Goal: Information Seeking & Learning: Learn about a topic

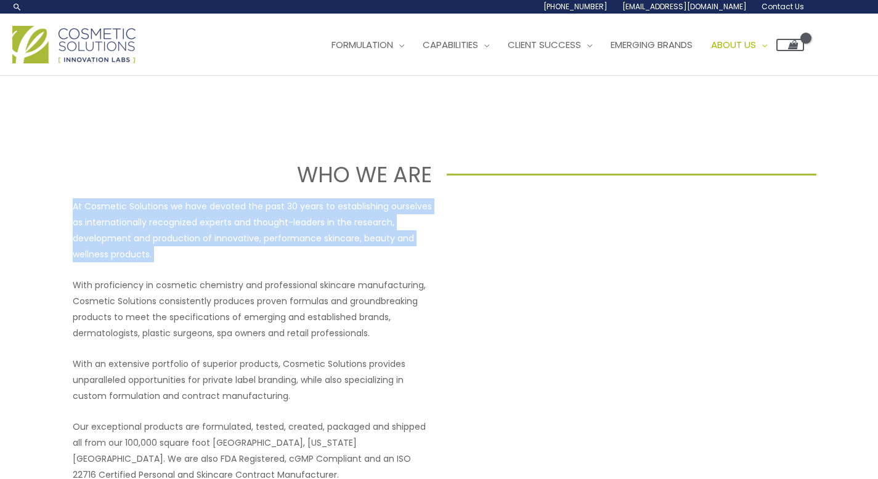
drag, startPoint x: 74, startPoint y: 202, endPoint x: 76, endPoint y: 278, distance: 75.8
click at [76, 278] on div "At Cosmetic Solutions we have devoted the past 30 years to establishing ourselv…" at bounding box center [252, 340] width 359 height 285
click at [76, 278] on p "With proficiency in cosmetic chemistry and professional skincare manufacturing,…" at bounding box center [252, 309] width 359 height 64
drag, startPoint x: 76, startPoint y: 278, endPoint x: 65, endPoint y: 185, distance: 93.6
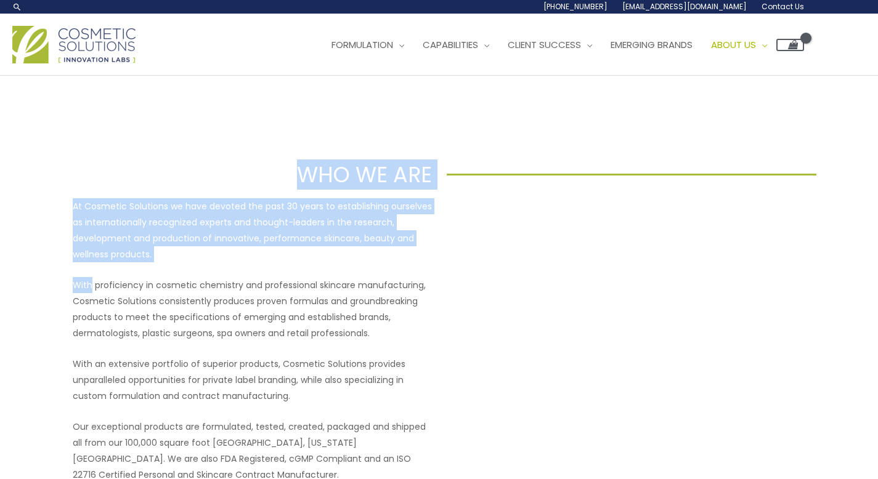
drag, startPoint x: 71, startPoint y: 200, endPoint x: 73, endPoint y: 280, distance: 79.5
click at [73, 280] on div "At Cosmetic Solutions we have devoted the past 30 years to establishing ourselv…" at bounding box center [439, 340] width 739 height 285
click at [73, 280] on p "With proficiency in cosmetic chemistry and professional skincare manufacturing,…" at bounding box center [252, 309] width 359 height 64
drag, startPoint x: 73, startPoint y: 280, endPoint x: 72, endPoint y: 184, distance: 95.5
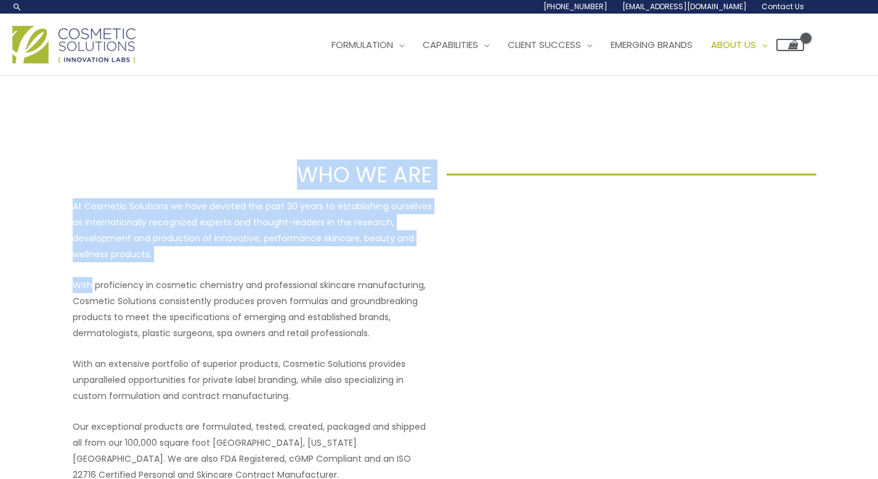
click at [73, 291] on p "With proficiency in cosmetic chemistry and professional skincare manufacturing,…" at bounding box center [252, 309] width 359 height 64
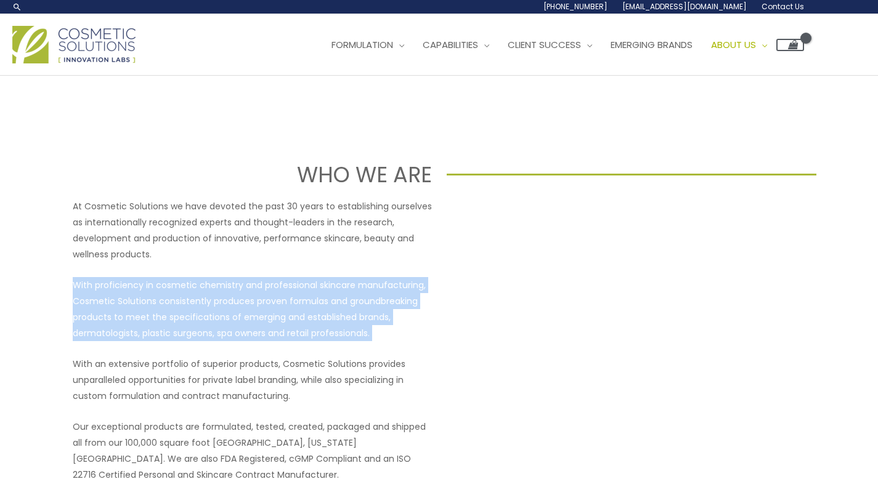
drag, startPoint x: 72, startPoint y: 290, endPoint x: 75, endPoint y: 352, distance: 62.9
click at [75, 352] on div "At Cosmetic Solutions we have devoted the past 30 years to establishing ourselv…" at bounding box center [252, 340] width 359 height 285
drag, startPoint x: 75, startPoint y: 312, endPoint x: 72, endPoint y: 289, distance: 23.5
click at [73, 289] on div "At Cosmetic Solutions we have devoted the past 30 years to establishing ourselv…" at bounding box center [252, 340] width 359 height 285
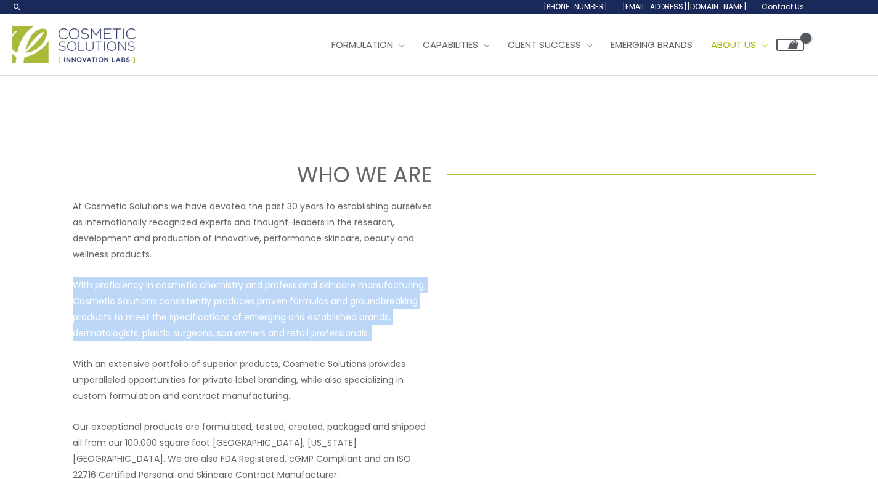
click at [73, 289] on p "With proficiency in cosmetic chemistry and professional skincare manufacturing,…" at bounding box center [252, 309] width 359 height 64
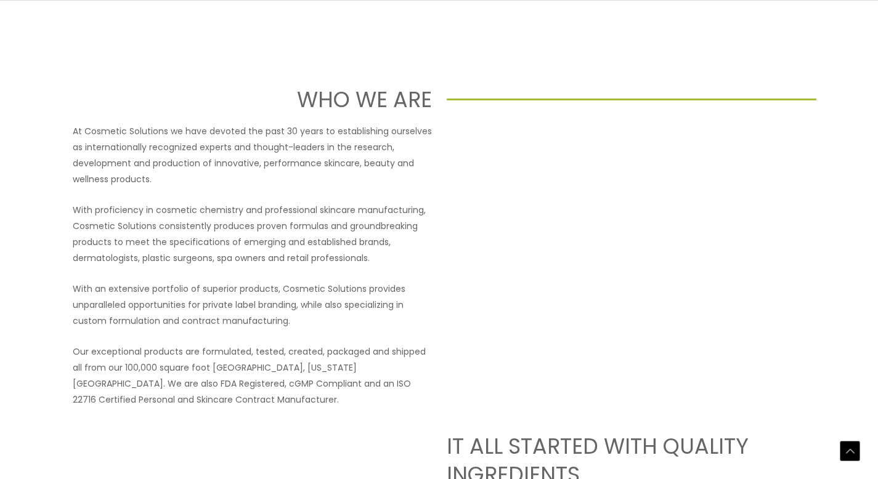
scroll to position [230, 0]
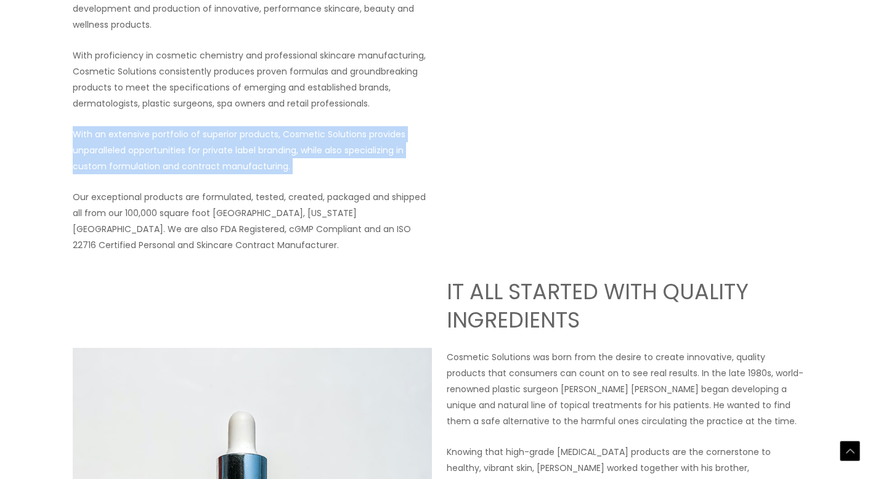
drag, startPoint x: 72, startPoint y: 130, endPoint x: 87, endPoint y: 176, distance: 47.9
click at [87, 176] on div "At Cosmetic Solutions we have devoted the past 30 years to establishing ourselv…" at bounding box center [252, 111] width 359 height 285
drag, startPoint x: 87, startPoint y: 176, endPoint x: 81, endPoint y: 132, distance: 43.5
click at [81, 132] on div "At Cosmetic Solutions we have devoted the past 30 years to establishing ourselv…" at bounding box center [252, 111] width 359 height 285
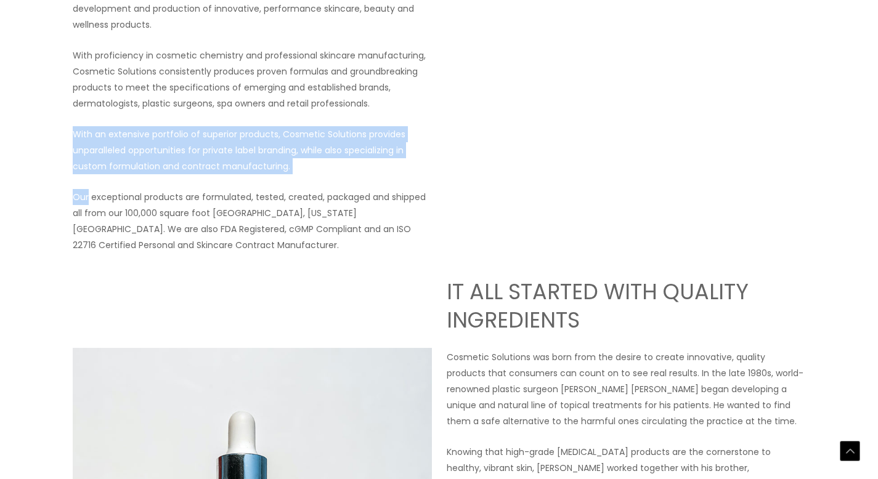
click at [81, 132] on p "With an extensive portfolio of superior products, Cosmetic Solutions provides u…" at bounding box center [252, 150] width 359 height 48
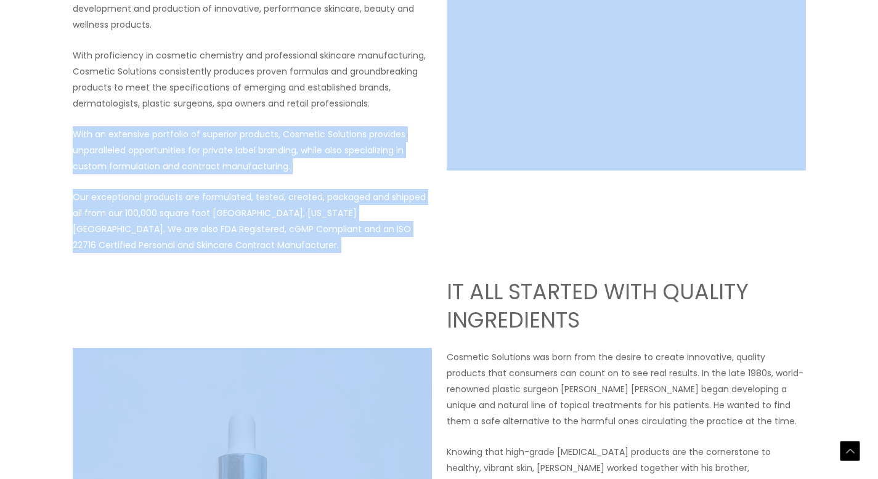
drag, startPoint x: 81, startPoint y: 132, endPoint x: 67, endPoint y: 266, distance: 133.9
drag, startPoint x: 67, startPoint y: 263, endPoint x: 69, endPoint y: 110, distance: 152.8
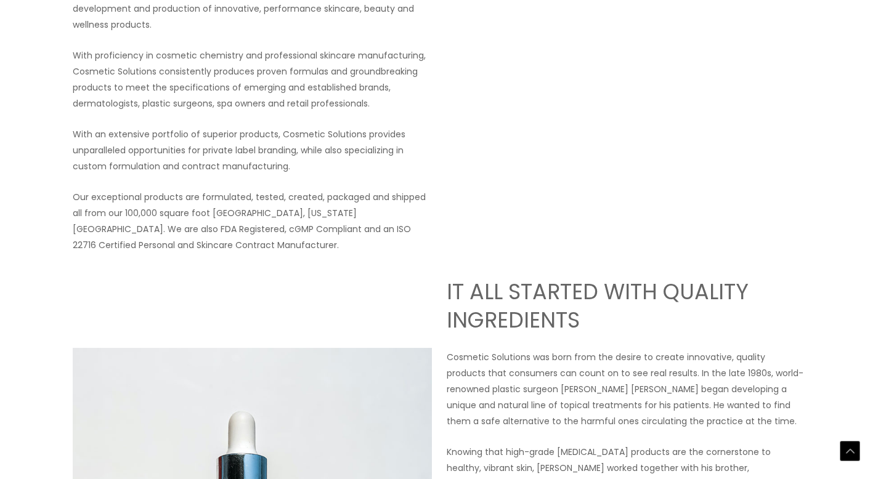
click at [70, 108] on div "At Cosmetic Solutions we have devoted the past 30 years to establishing ourselv…" at bounding box center [439, 111] width 739 height 285
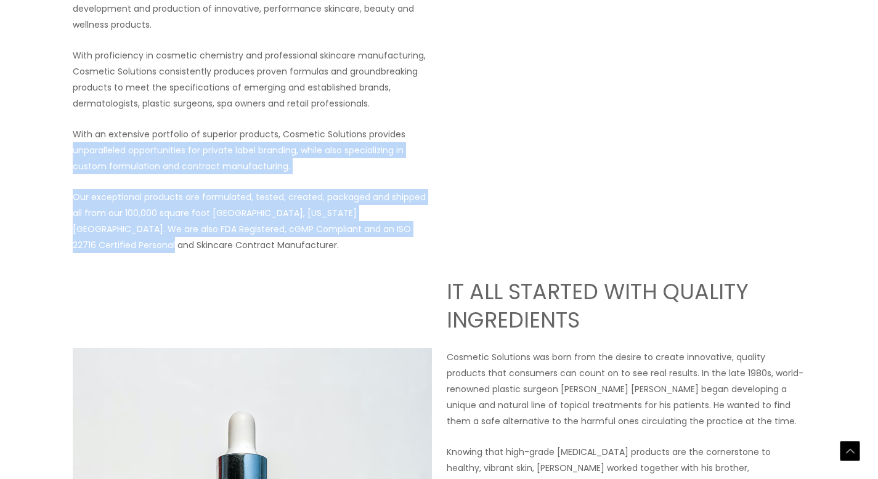
drag, startPoint x: 87, startPoint y: 230, endPoint x: 87, endPoint y: 247, distance: 17.3
click at [87, 246] on div "At Cosmetic Solutions we have devoted the past 30 years to establishing ourselv…" at bounding box center [252, 111] width 359 height 285
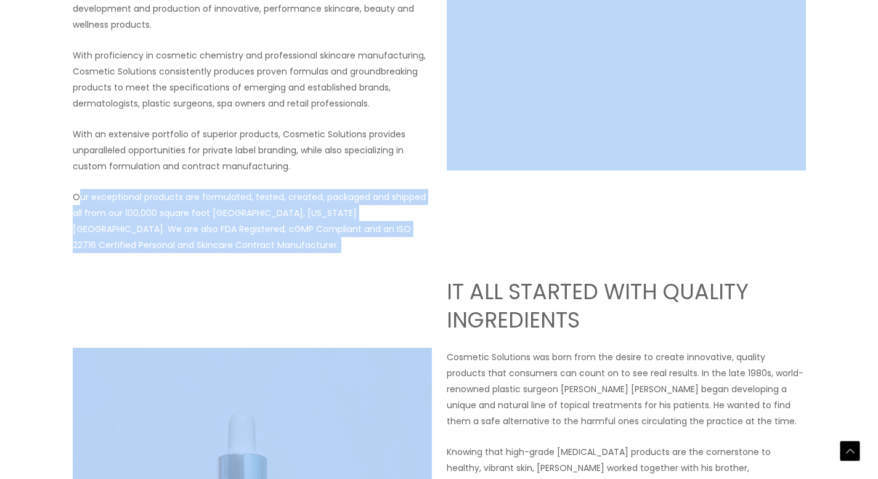
drag, startPoint x: 86, startPoint y: 268, endPoint x: 78, endPoint y: 162, distance: 106.3
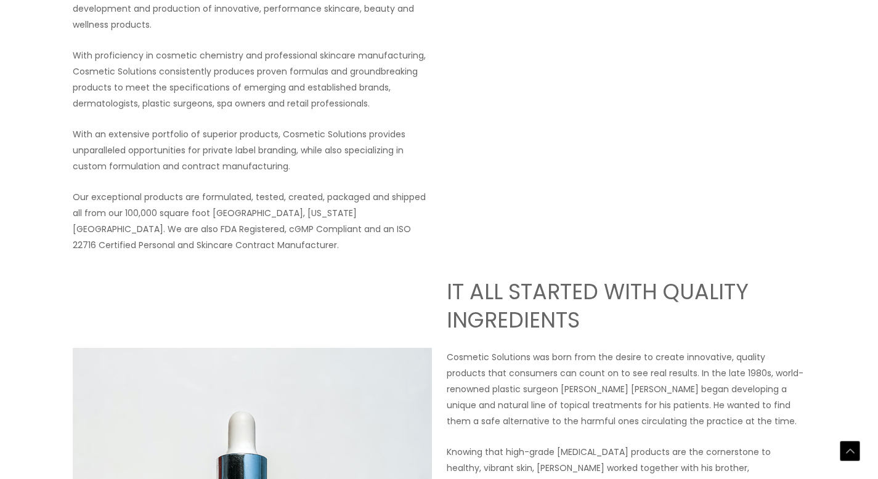
drag, startPoint x: 76, startPoint y: 128, endPoint x: 91, endPoint y: 253, distance: 125.9
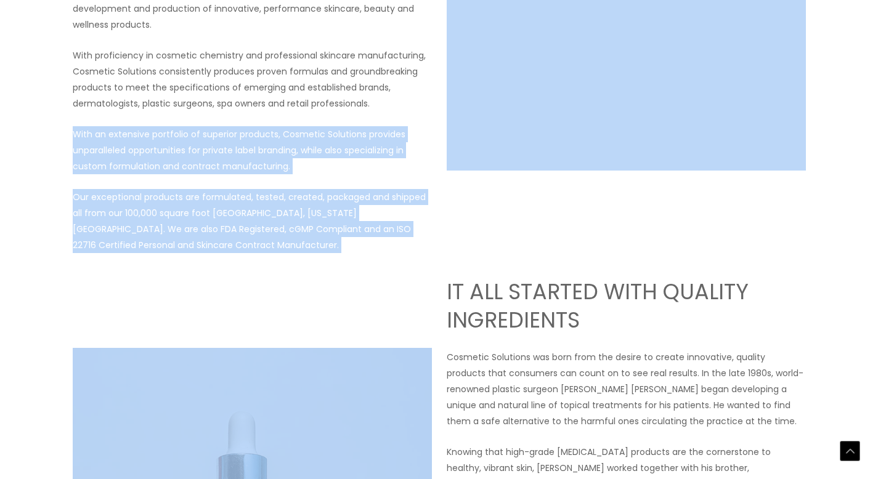
drag, startPoint x: 91, startPoint y: 253, endPoint x: 77, endPoint y: 117, distance: 136.9
click at [77, 117] on div "At Cosmetic Solutions we have devoted the past 30 years to establishing ourselv…" at bounding box center [252, 111] width 359 height 285
drag, startPoint x: 77, startPoint y: 117, endPoint x: 89, endPoint y: 286, distance: 169.3
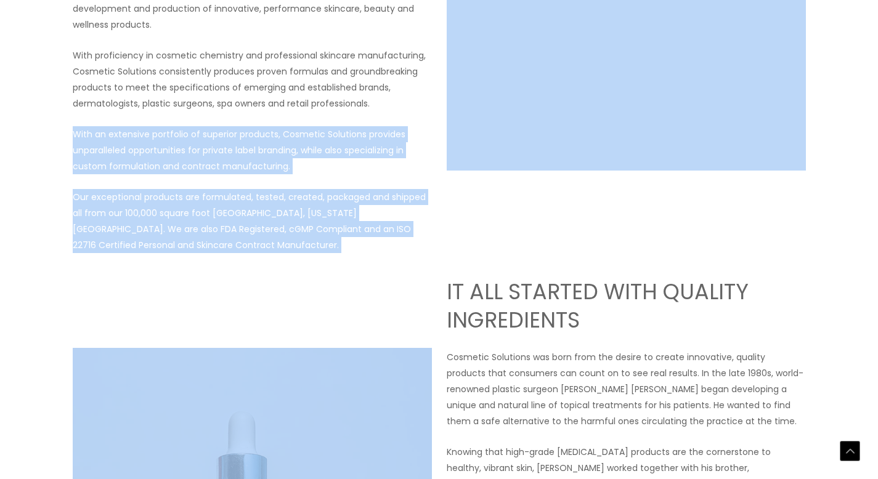
drag, startPoint x: 89, startPoint y: 283, endPoint x: 63, endPoint y: 122, distance: 162.8
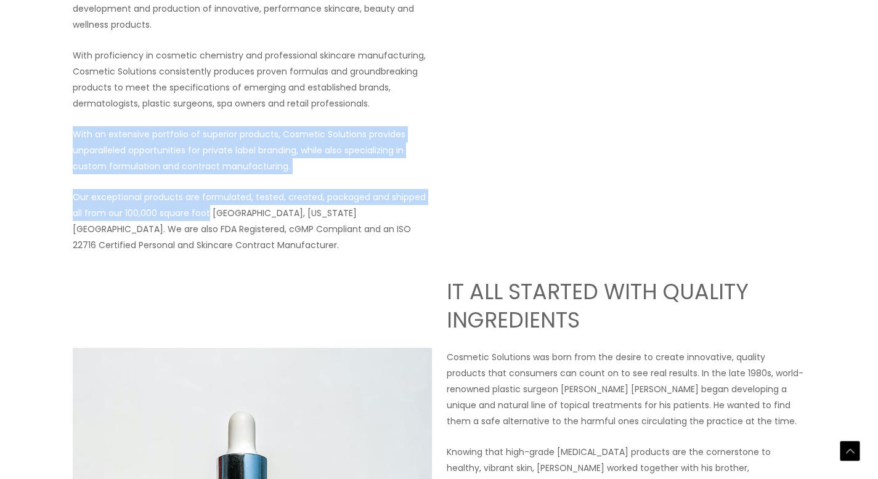
drag, startPoint x: 63, startPoint y: 122, endPoint x: 203, endPoint y: 219, distance: 170.0
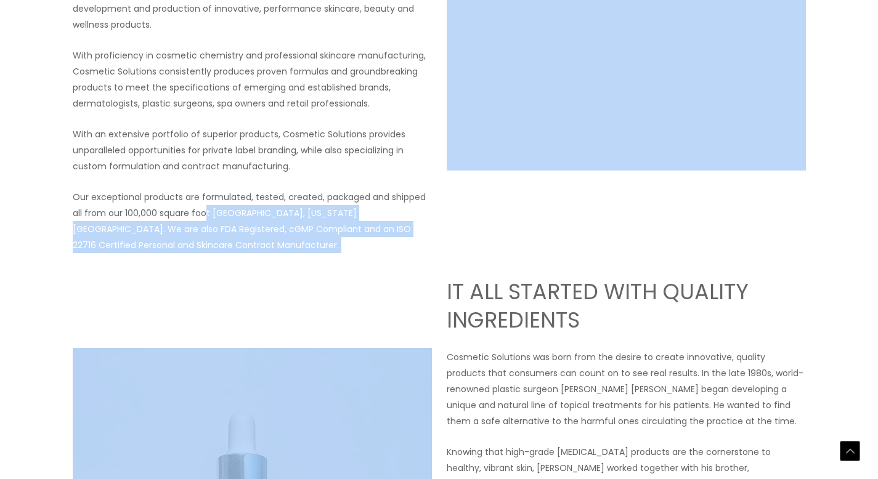
drag, startPoint x: 203, startPoint y: 219, endPoint x: 238, endPoint y: 274, distance: 65.3
drag, startPoint x: 236, startPoint y: 272, endPoint x: 31, endPoint y: 219, distance: 211.3
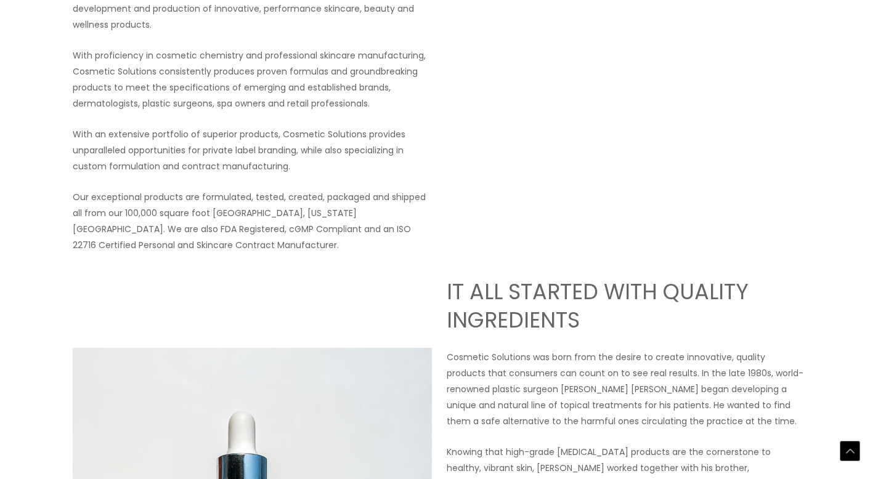
click at [79, 196] on p "Our exceptional products are formulated, tested, created, packaged and shipped …" at bounding box center [252, 221] width 359 height 64
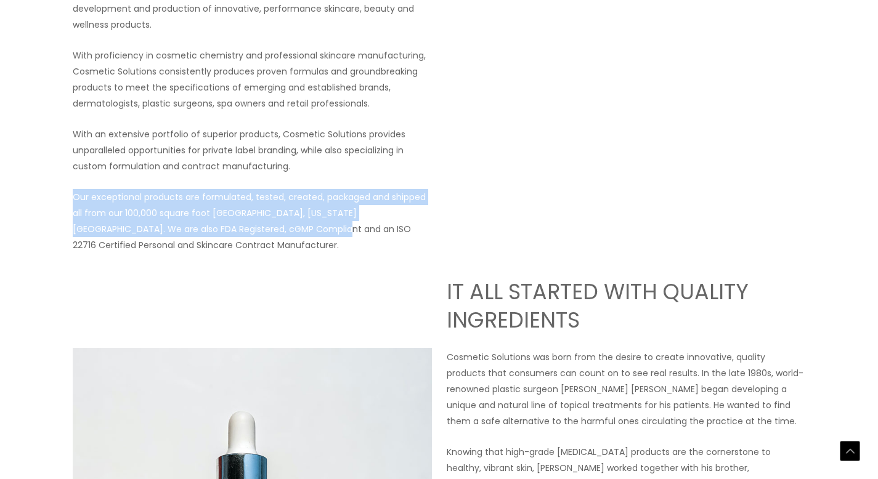
drag, startPoint x: 79, startPoint y: 196, endPoint x: 260, endPoint y: 233, distance: 184.4
click at [260, 233] on p "Our exceptional products are formulated, tested, created, packaged and shipped …" at bounding box center [252, 221] width 359 height 64
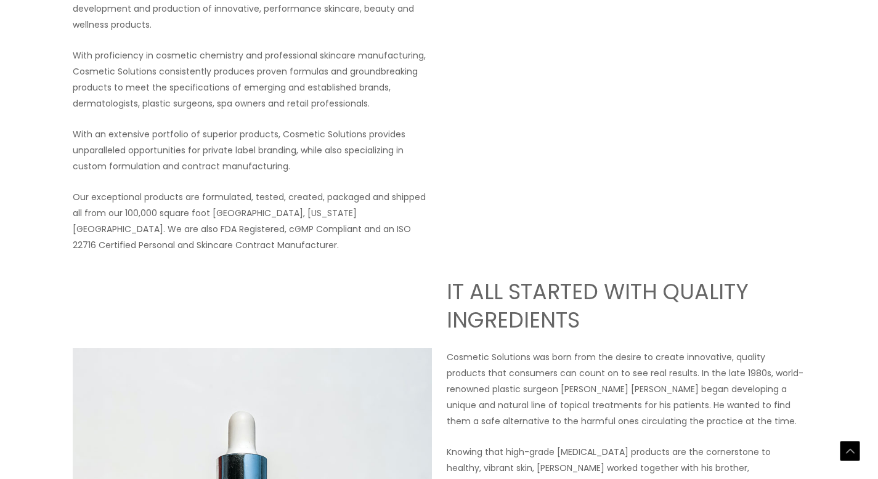
click at [271, 242] on p "Our exceptional products are formulated, tested, created, packaged and shipped …" at bounding box center [252, 221] width 359 height 64
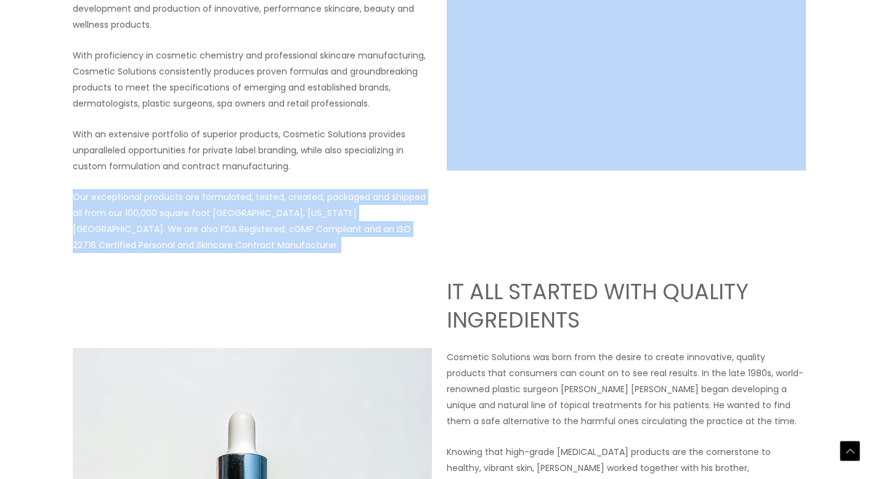
drag, startPoint x: 271, startPoint y: 242, endPoint x: 73, endPoint y: 198, distance: 202.7
click at [73, 198] on p "Our exceptional products are formulated, tested, created, packaged and shipped …" at bounding box center [252, 221] width 359 height 64
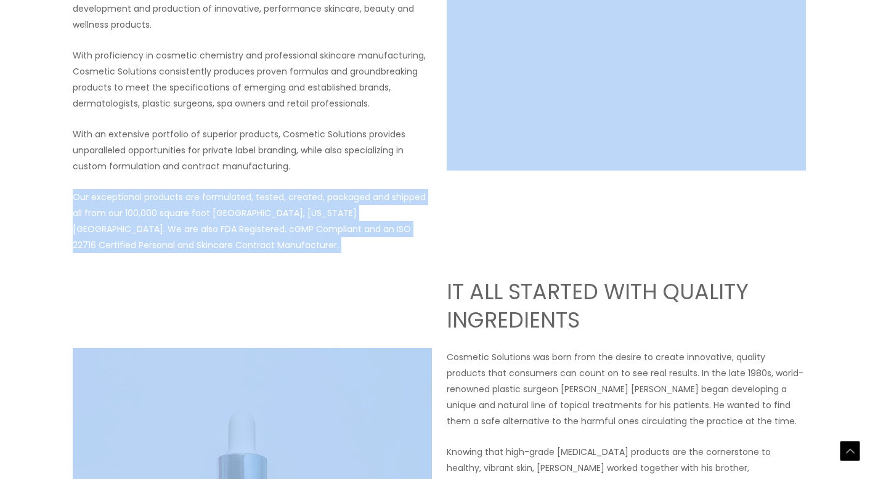
drag, startPoint x: 73, startPoint y: 198, endPoint x: 275, endPoint y: 255, distance: 209.4
click at [274, 251] on p "Our exceptional products are formulated, tested, created, packaged and shipped …" at bounding box center [252, 221] width 359 height 64
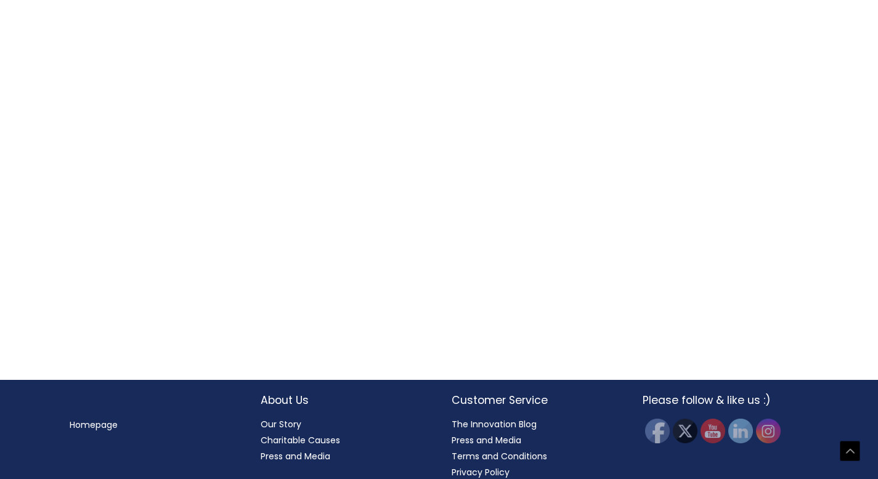
scroll to position [1327, 0]
